Goal: Task Accomplishment & Management: Manage account settings

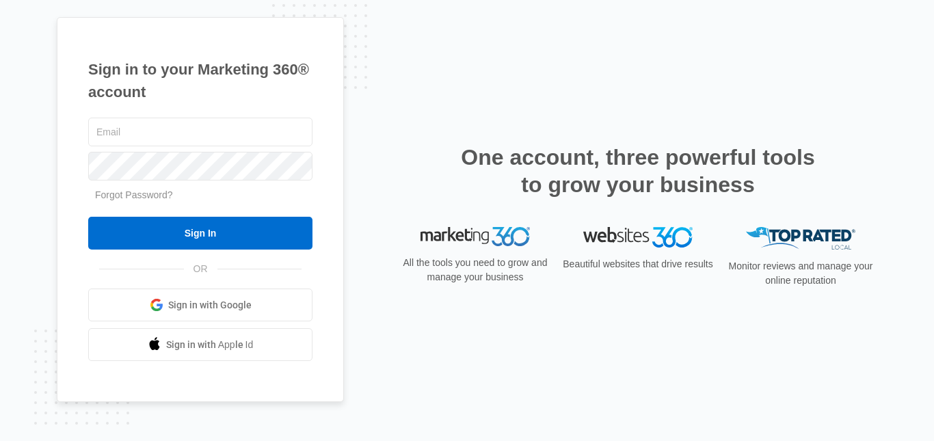
click at [864, 276] on p "Monitor reviews and manage your online reputation" at bounding box center [800, 273] width 153 height 29
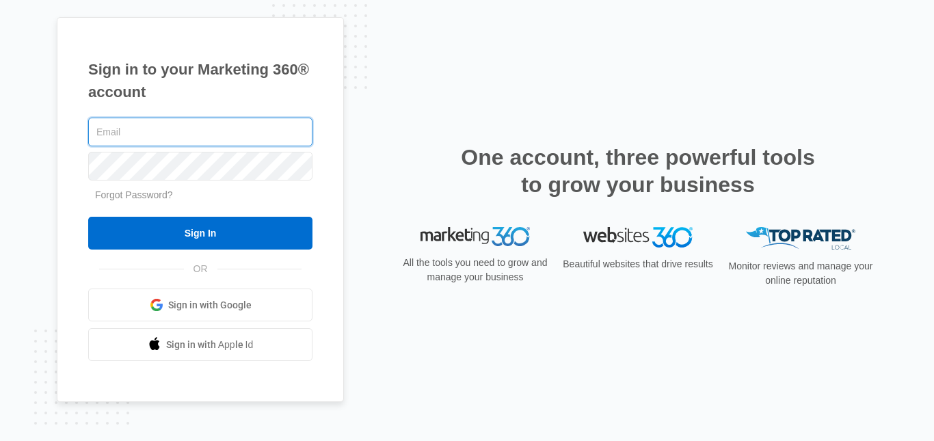
click at [150, 129] on input "text" at bounding box center [200, 132] width 224 height 29
type input "[EMAIL_ADDRESS][DOMAIN_NAME]"
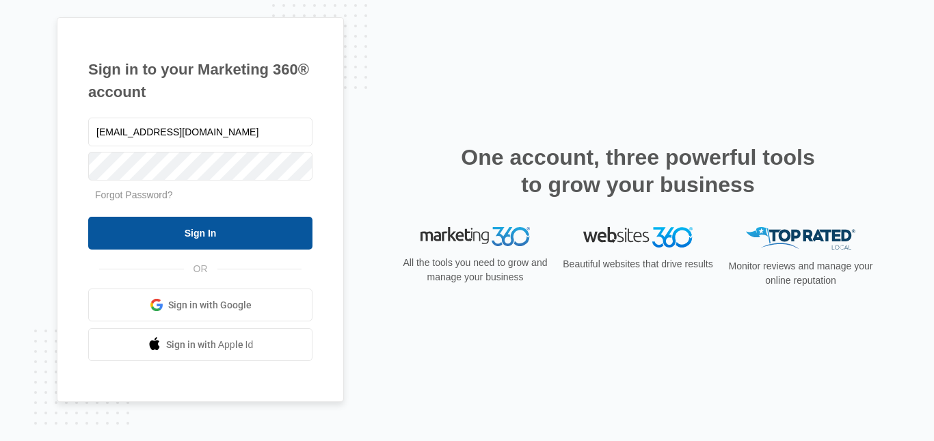
click at [213, 237] on input "Sign In" at bounding box center [200, 233] width 224 height 33
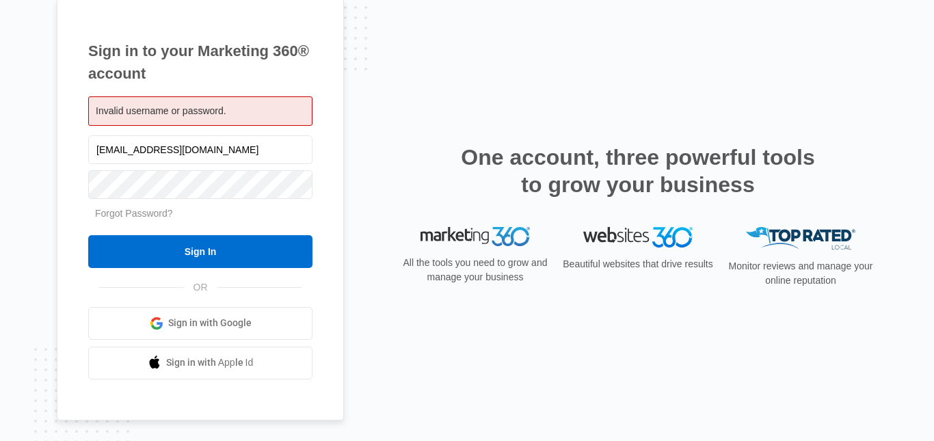
click at [134, 109] on span "Invalid username or password." at bounding box center [161, 110] width 131 height 11
click at [170, 103] on div "Invalid username or password." at bounding box center [200, 110] width 224 height 29
click at [214, 103] on div "Invalid username or password." at bounding box center [200, 110] width 224 height 29
click at [222, 150] on input "[EMAIL_ADDRESS][DOMAIN_NAME]" at bounding box center [200, 149] width 224 height 29
drag, startPoint x: 236, startPoint y: 103, endPoint x: 232, endPoint y: 109, distance: 7.0
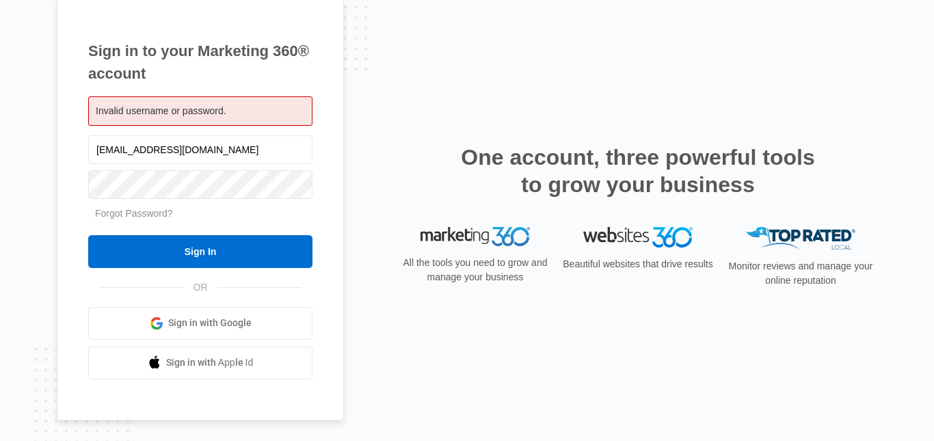
click at [232, 109] on div "Invalid username or password." at bounding box center [200, 110] width 224 height 29
click at [216, 154] on input "[EMAIL_ADDRESS][DOMAIN_NAME]" at bounding box center [200, 149] width 224 height 29
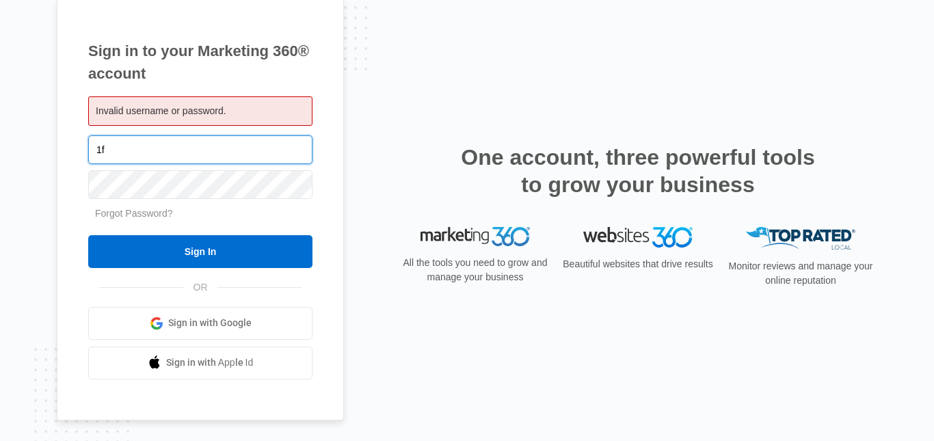
type input "1"
type input "[EMAIL_ADDRESS][DOMAIN_NAME]"
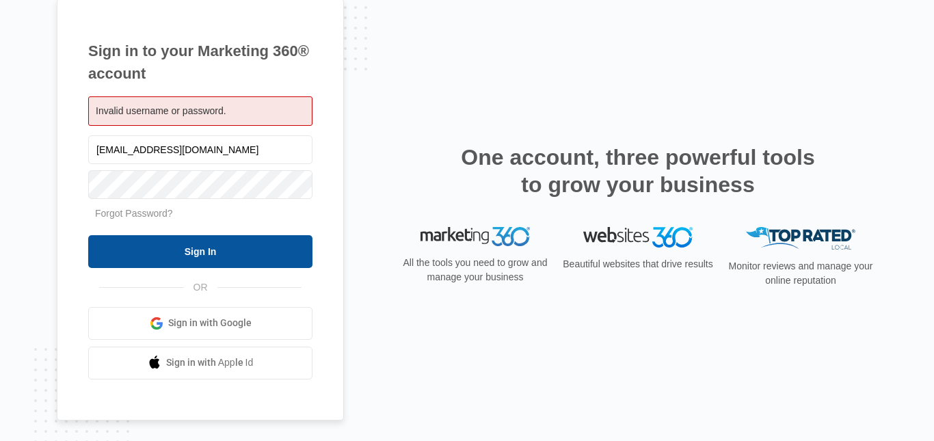
click at [230, 256] on input "Sign In" at bounding box center [200, 251] width 224 height 33
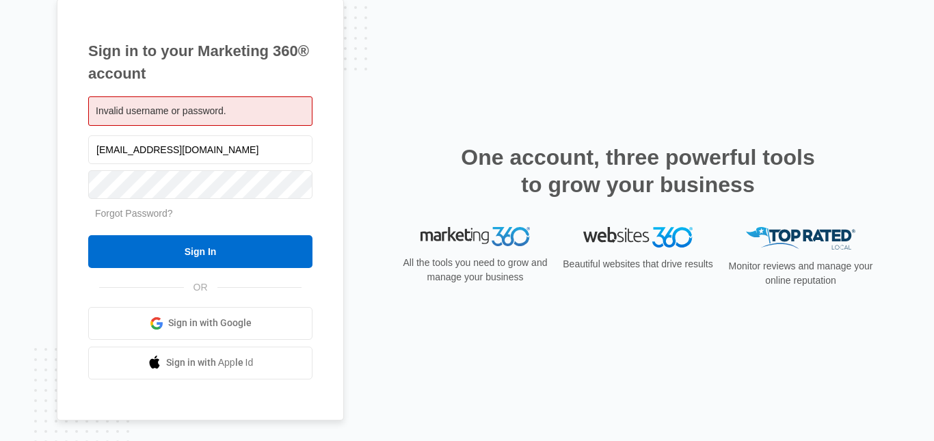
click at [230, 256] on input "Sign In" at bounding box center [200, 251] width 224 height 33
click at [224, 204] on form "1fivestarrealty@gmail.com Forgot Password? Sign In" at bounding box center [200, 200] width 224 height 135
click at [247, 148] on input "1fivestarrealty@gmail.com" at bounding box center [200, 149] width 224 height 29
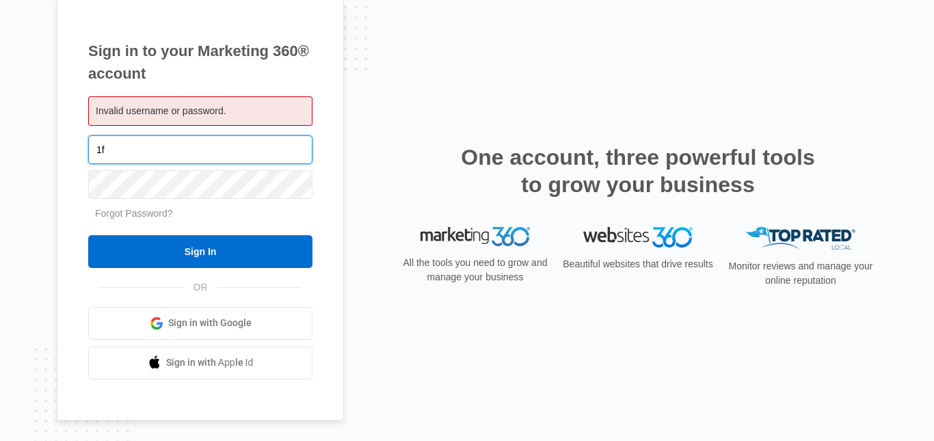
type input "1"
click at [181, 108] on span "Invalid username or password." at bounding box center [161, 110] width 131 height 11
click at [188, 152] on input "text" at bounding box center [200, 149] width 224 height 29
type input "1fivestarrealty@gmail.com"
